Goal: Task Accomplishment & Management: Complete application form

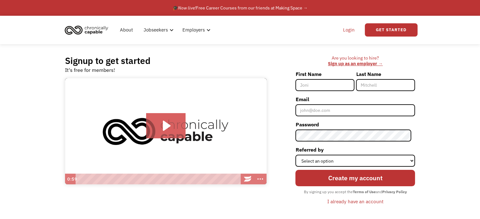
click at [344, 27] on link "Login" at bounding box center [348, 30] width 19 height 20
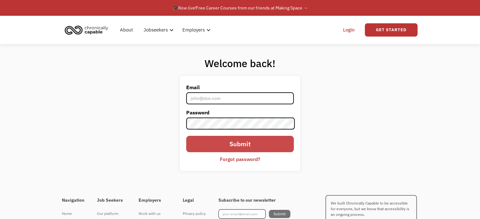
type input "[EMAIL_ADDRESS][DOMAIN_NAME]"
click at [220, 140] on input "Submit" at bounding box center [239, 144] width 107 height 16
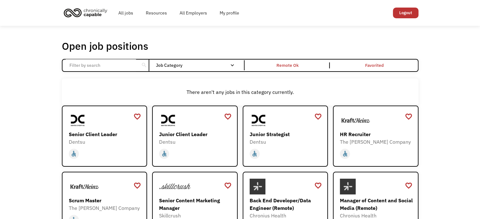
click at [91, 14] on img "home" at bounding box center [85, 13] width 47 height 14
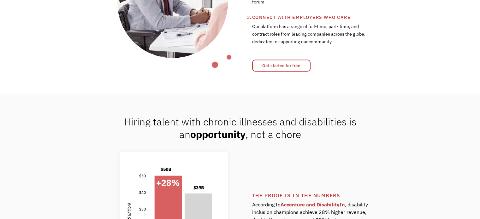
scroll to position [329, 0]
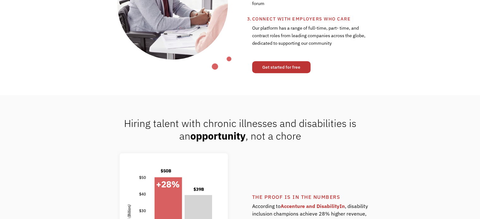
click at [279, 68] on link "Get started for free" at bounding box center [281, 67] width 58 height 12
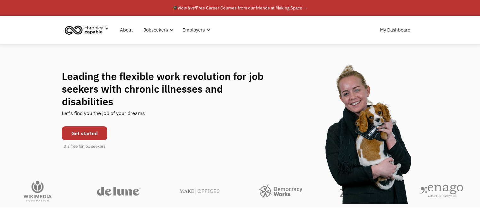
scroll to position [329, 0]
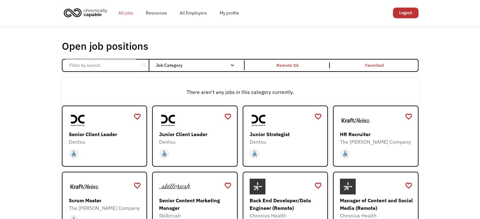
click at [127, 9] on link "All jobs" at bounding box center [125, 13] width 27 height 20
click at [127, 17] on link "All jobs" at bounding box center [125, 13] width 27 height 20
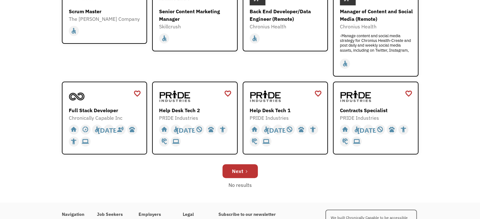
scroll to position [191, 0]
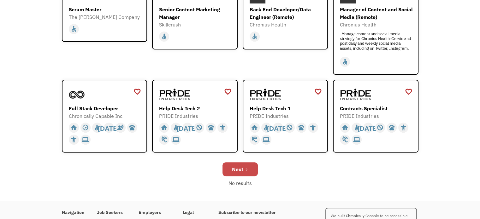
click at [239, 174] on link "Next" at bounding box center [240, 170] width 35 height 14
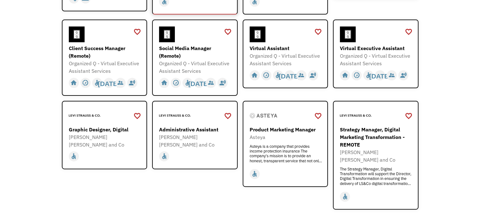
scroll to position [182, 0]
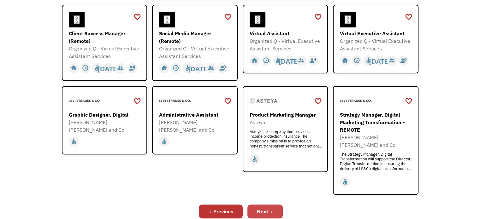
click at [259, 208] on div "Next" at bounding box center [262, 212] width 11 height 8
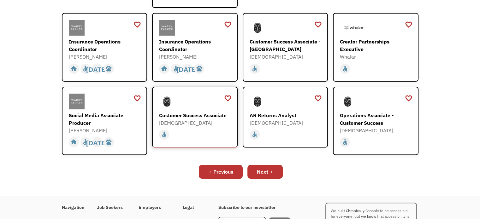
scroll to position [207, 0]
click at [265, 168] on div "Next" at bounding box center [262, 172] width 11 height 8
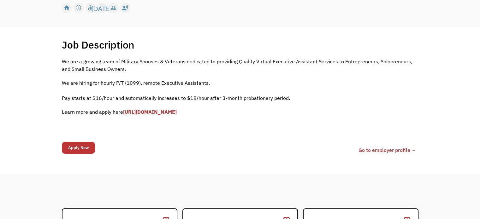
scroll to position [98, 0]
click at [159, 111] on link "[URL][DOMAIN_NAME]" at bounding box center [150, 111] width 54 height 6
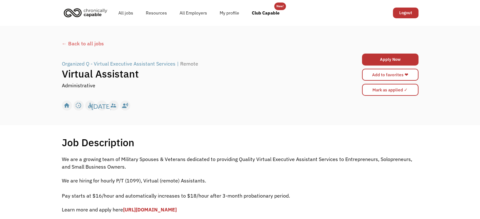
click at [154, 136] on div "Job Description Filter using keywords Search" at bounding box center [240, 142] width 357 height 13
click at [239, 102] on div "home slow_motion_video accessible [DATE] not_interested supervisor_account reco…" at bounding box center [240, 106] width 357 height 12
click at [246, 101] on div "home slow_motion_video accessible today not_interested supervisor_account recor…" at bounding box center [240, 106] width 357 height 12
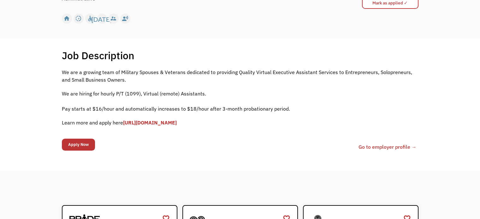
scroll to position [127, 0]
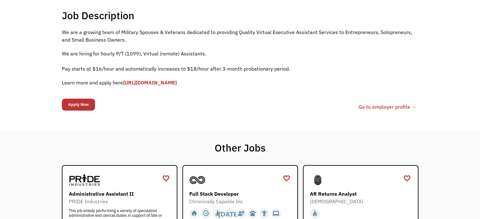
click at [151, 81] on link "[URL][DOMAIN_NAME]" at bounding box center [150, 83] width 54 height 6
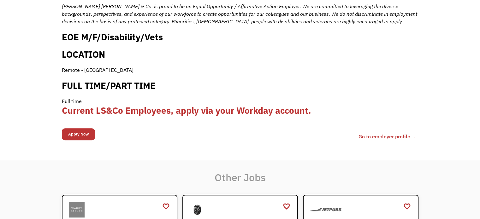
scroll to position [647, 0]
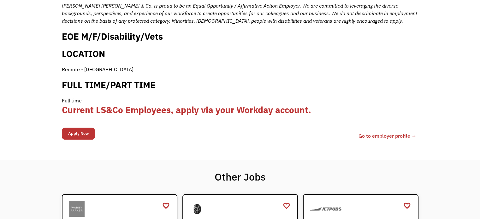
click at [78, 128] on input "Apply Now" at bounding box center [78, 134] width 33 height 12
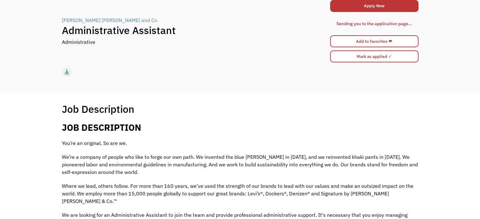
scroll to position [0, 0]
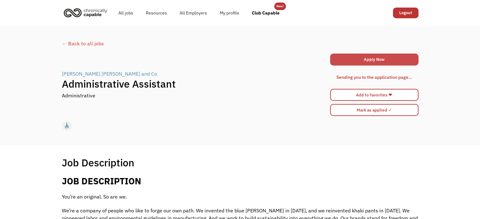
click at [359, 59] on link "Apply Now" at bounding box center [374, 60] width 88 height 12
click at [345, 57] on link "Apply Now" at bounding box center [374, 60] width 88 height 12
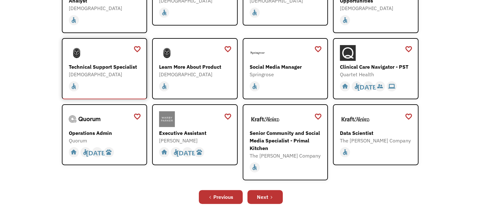
scroll to position [138, 0]
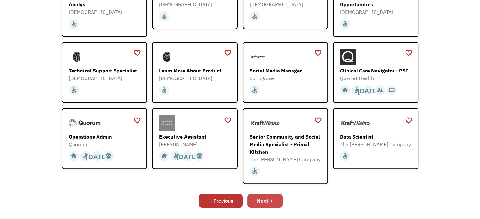
click at [270, 200] on icon "Next Page" at bounding box center [272, 202] width 4 height 4
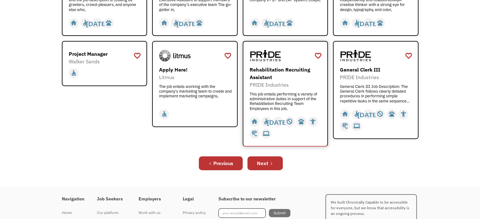
scroll to position [234, 0]
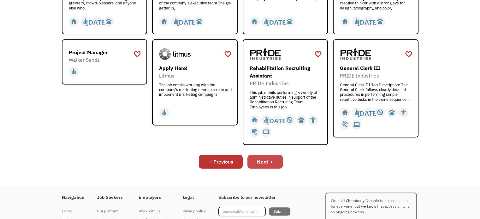
click at [263, 164] on div "Next" at bounding box center [262, 162] width 11 height 8
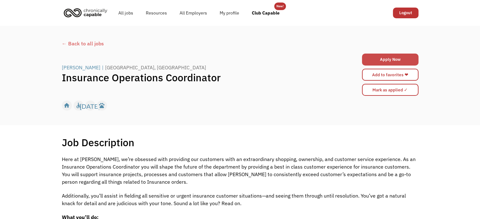
click at [389, 55] on link "Apply Now" at bounding box center [390, 60] width 57 height 12
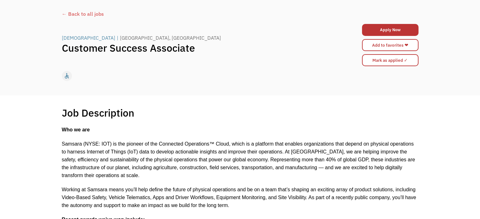
scroll to position [30, 0]
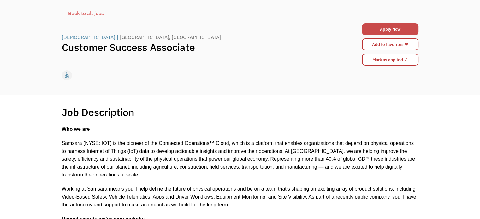
click at [371, 30] on link "Apply Now" at bounding box center [390, 29] width 57 height 12
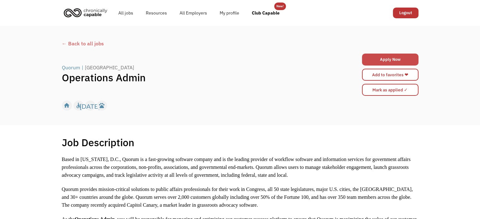
click at [372, 59] on link "Apply Now" at bounding box center [390, 60] width 57 height 12
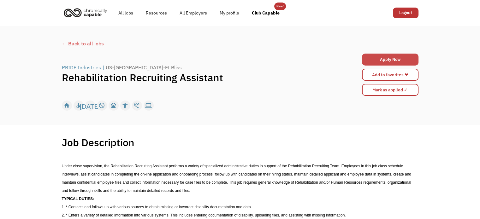
click at [384, 58] on link "Apply Now" at bounding box center [390, 60] width 57 height 12
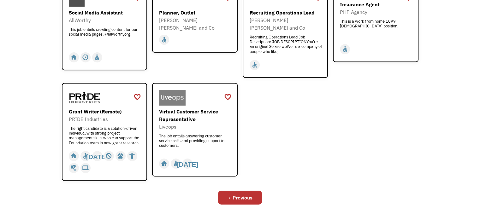
scroll to position [242, 0]
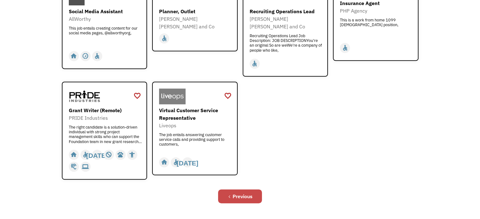
click at [241, 193] on div "Previous" at bounding box center [243, 197] width 20 height 8
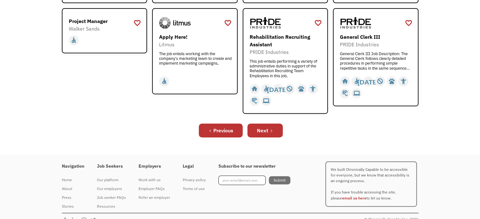
scroll to position [274, 0]
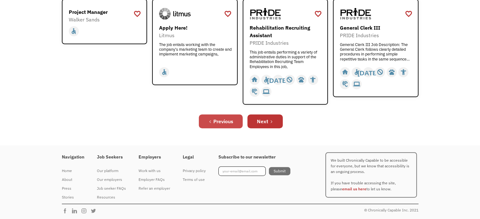
click at [218, 121] on div "Previous" at bounding box center [223, 122] width 20 height 8
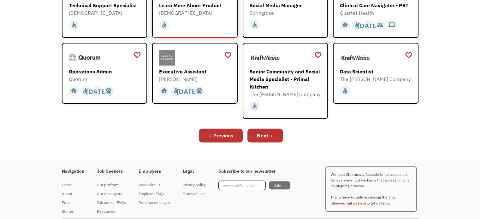
scroll to position [203, 0]
click at [218, 134] on div "Previous" at bounding box center [223, 136] width 20 height 8
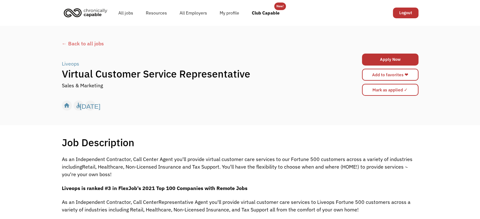
scroll to position [20, 0]
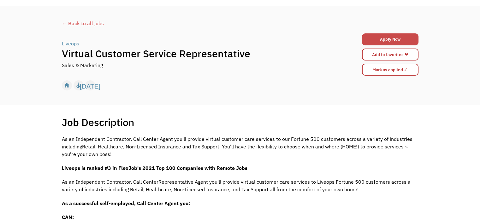
click at [369, 40] on link "Apply Now" at bounding box center [390, 39] width 57 height 12
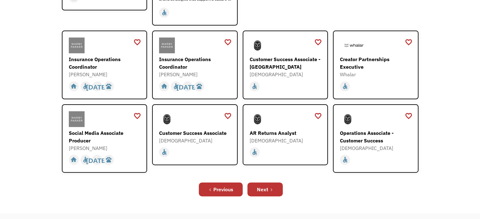
scroll to position [190, 0]
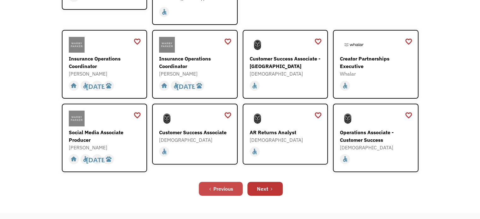
click at [223, 185] on div "Previous" at bounding box center [223, 189] width 20 height 8
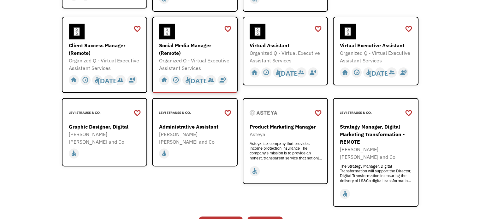
scroll to position [194, 0]
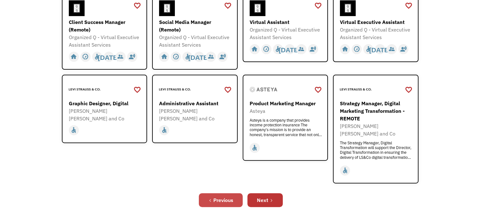
click at [222, 197] on div "Previous" at bounding box center [223, 201] width 20 height 8
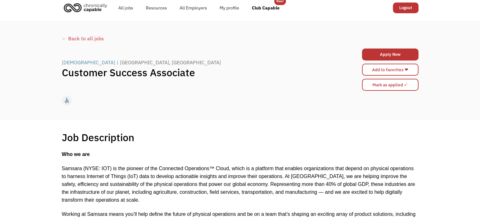
scroll to position [6, 0]
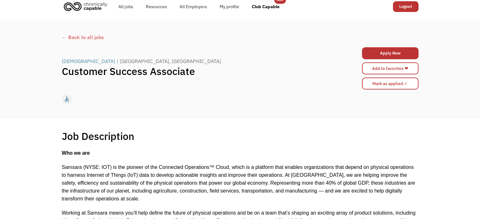
click at [387, 46] on div "Apply Now 6271b4bd48227200044a39a3 angierea0724@gmail.com Angelina Reatiga http…" at bounding box center [390, 68] width 57 height 45
click at [385, 52] on link "Apply Now" at bounding box center [390, 53] width 57 height 12
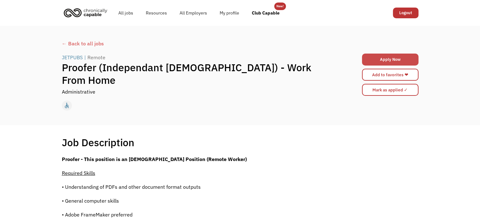
click at [386, 59] on link "Apply Now" at bounding box center [390, 60] width 57 height 12
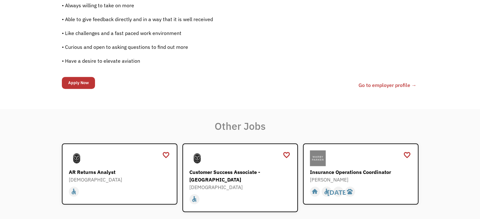
scroll to position [521, 0]
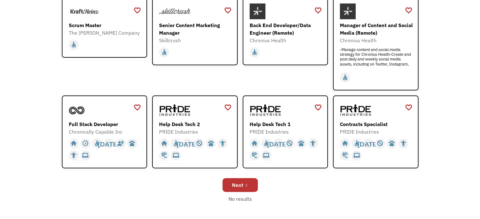
scroll to position [179, 0]
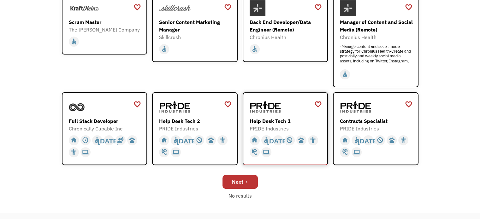
drag, startPoint x: 260, startPoint y: 123, endPoint x: 272, endPoint y: 127, distance: 12.3
click at [272, 127] on div "PRIDE Industries" at bounding box center [286, 129] width 73 height 8
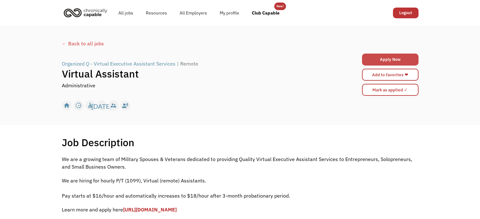
click at [386, 58] on link "Apply Now" at bounding box center [390, 60] width 57 height 12
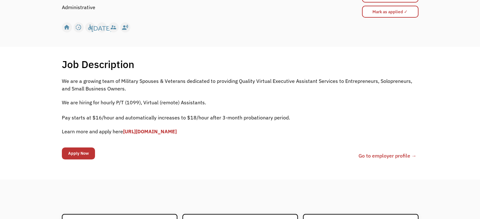
scroll to position [78, 0]
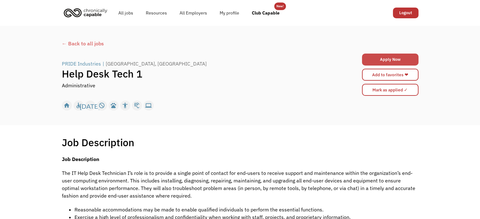
click at [372, 57] on link "Apply Now" at bounding box center [390, 60] width 57 height 12
